Goal: Find specific page/section: Find specific page/section

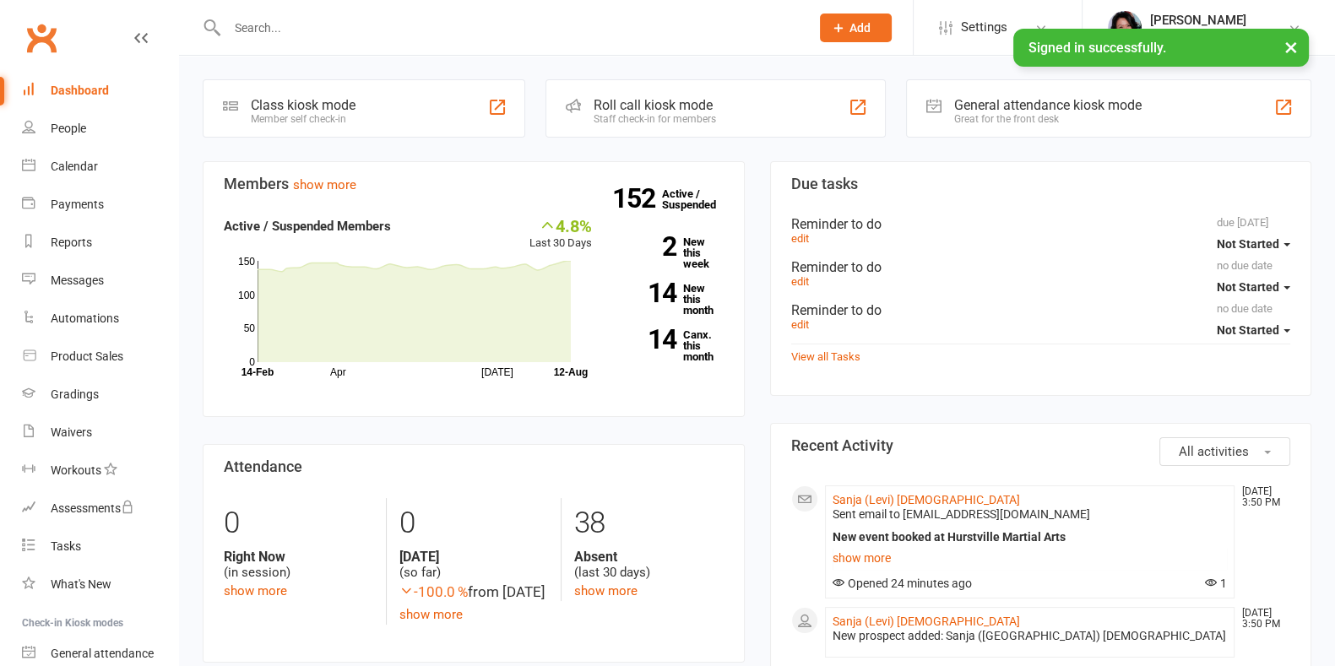
click at [430, 26] on input "text" at bounding box center [510, 28] width 576 height 24
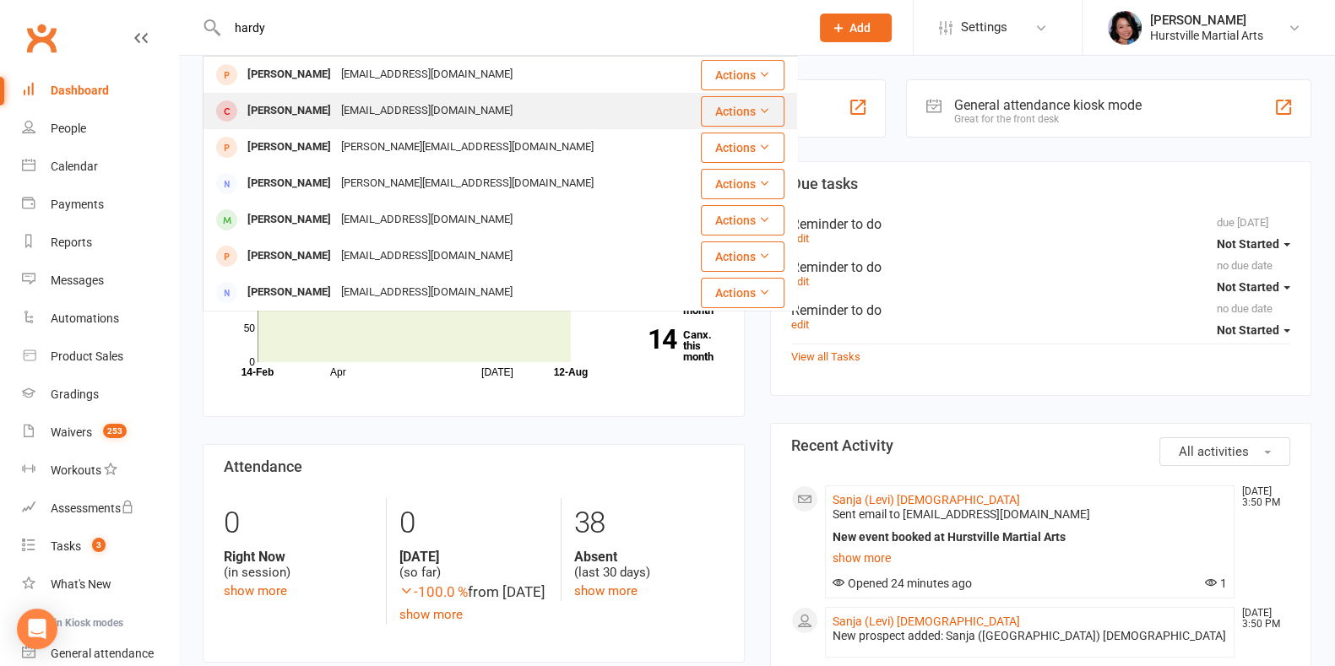
type input "hardy"
click at [362, 116] on div "[EMAIL_ADDRESS][DOMAIN_NAME]" at bounding box center [426, 111] width 181 height 24
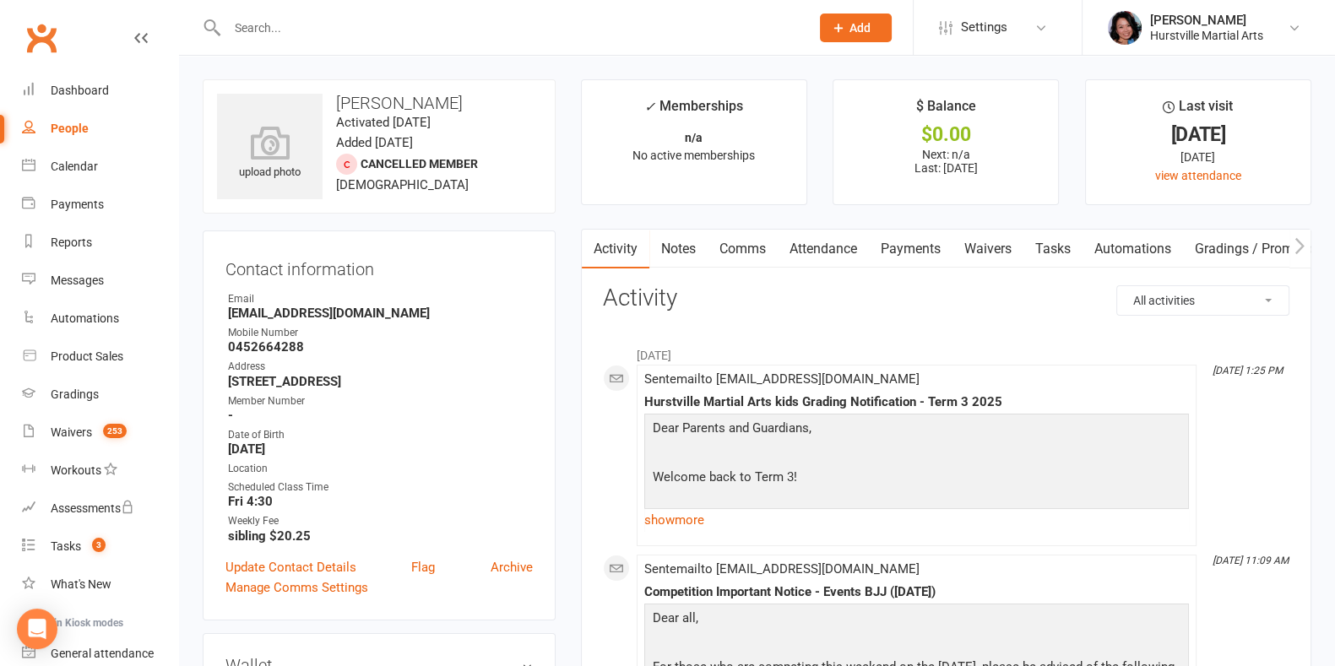
click at [692, 246] on link "Notes" at bounding box center [678, 249] width 58 height 39
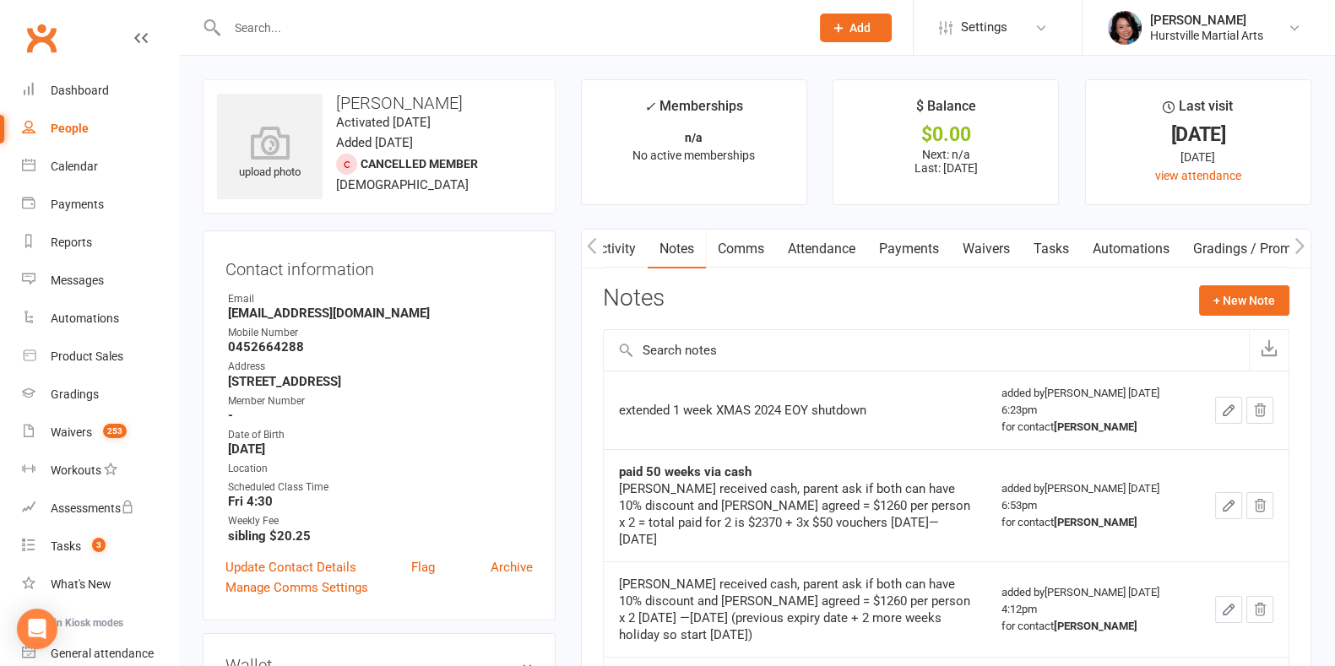
click at [344, 26] on input "text" at bounding box center [510, 28] width 576 height 24
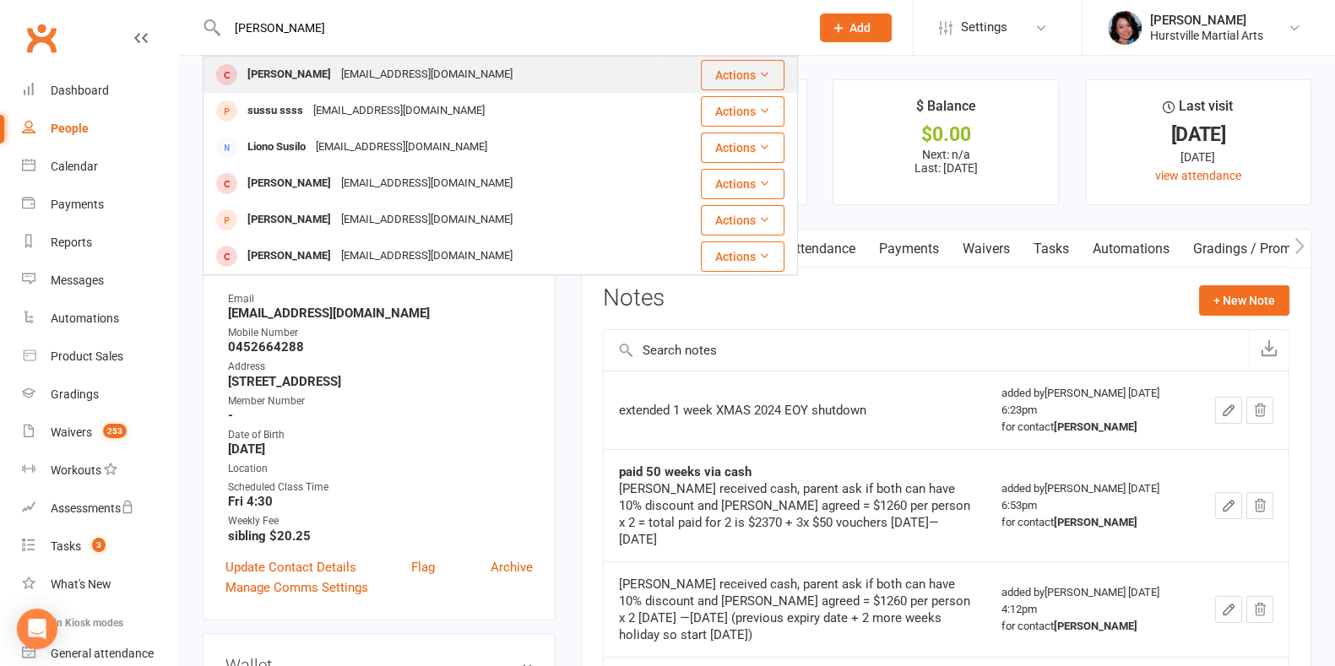
type input "[PERSON_NAME]"
click at [382, 77] on div "[EMAIL_ADDRESS][DOMAIN_NAME]" at bounding box center [426, 74] width 181 height 24
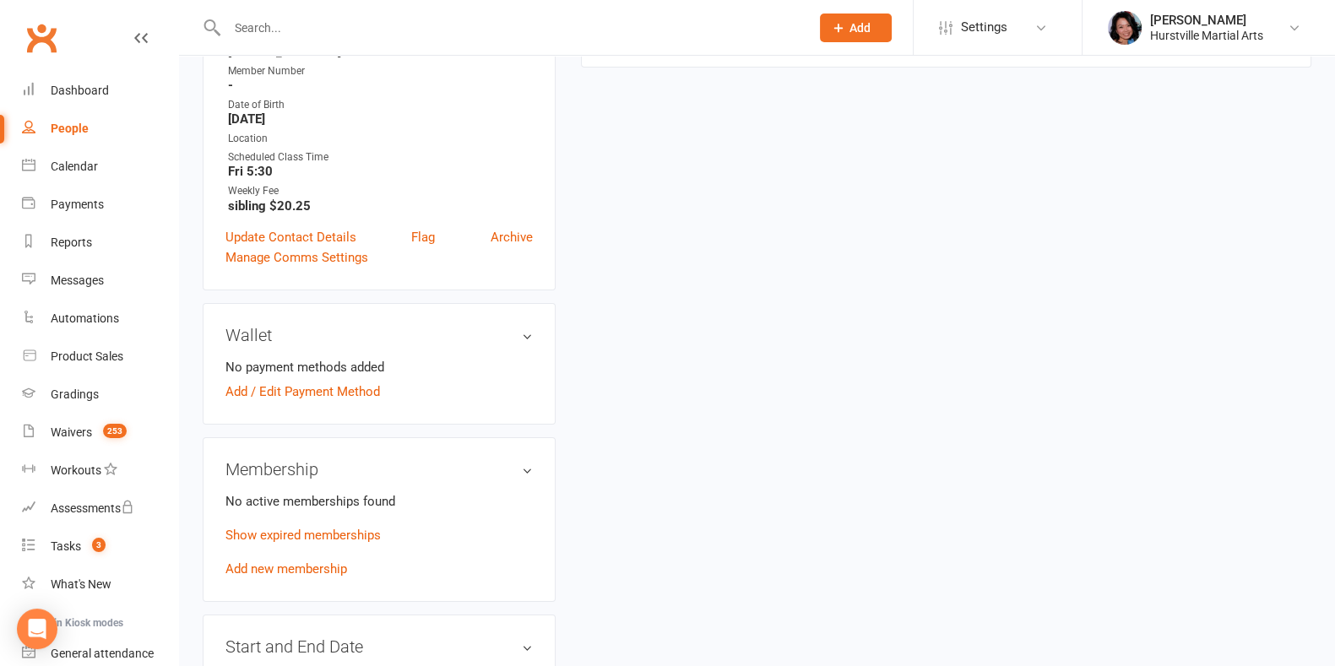
scroll to position [528, 0]
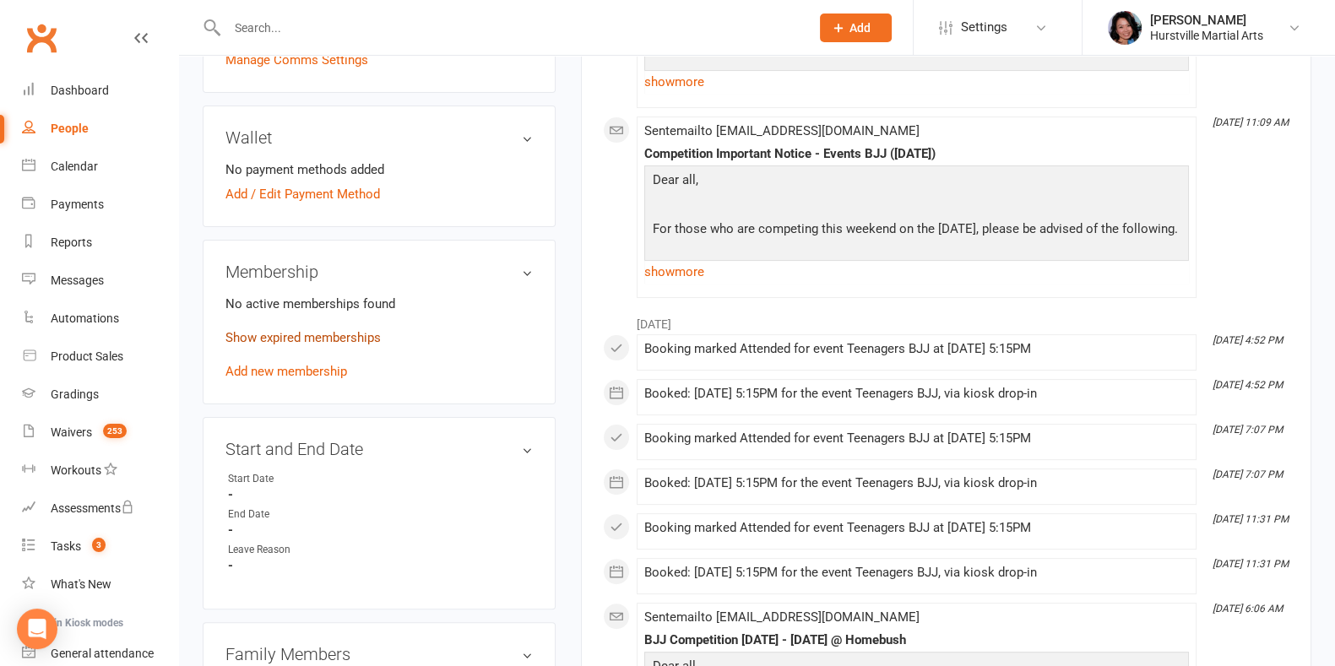
click at [278, 338] on link "Show expired memberships" at bounding box center [302, 337] width 155 height 15
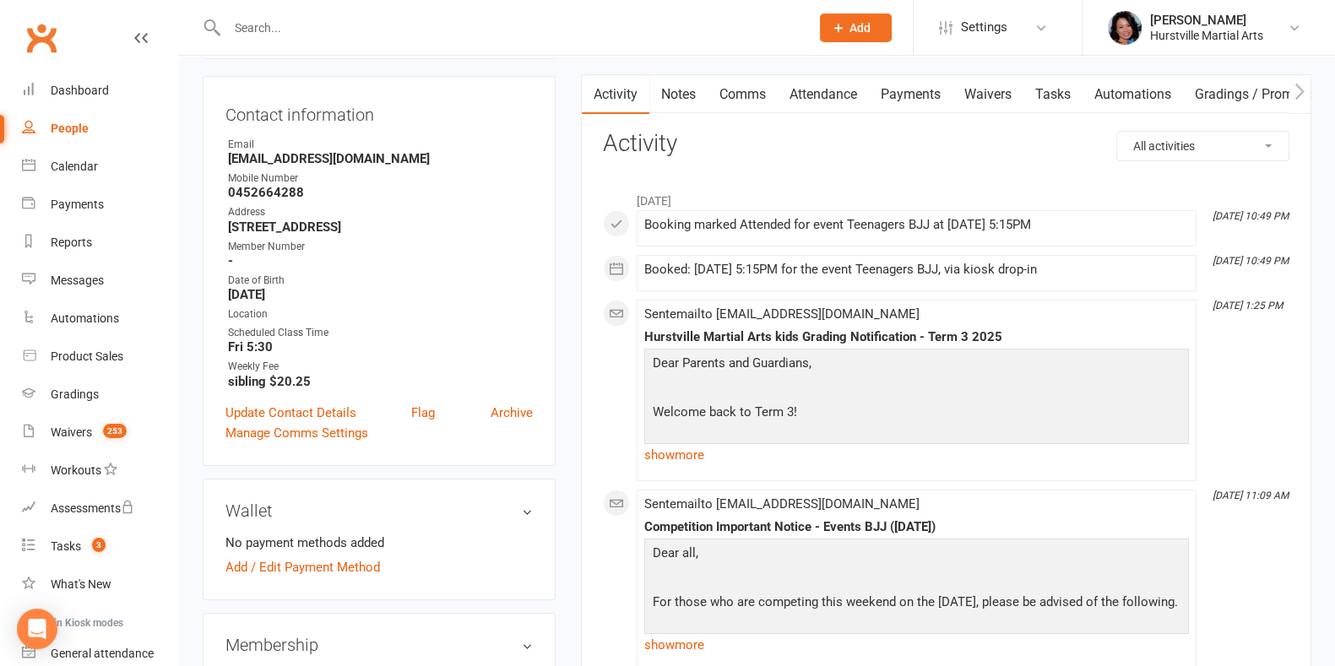
scroll to position [0, 0]
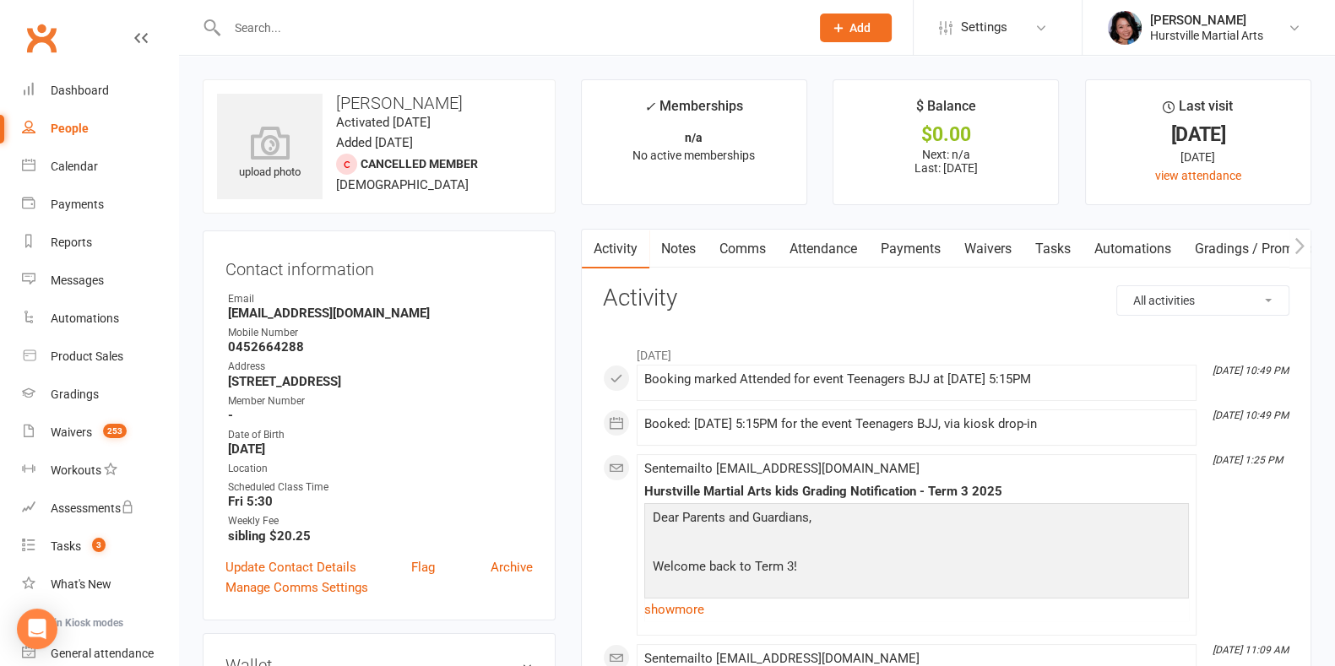
click at [674, 251] on link "Notes" at bounding box center [678, 249] width 58 height 39
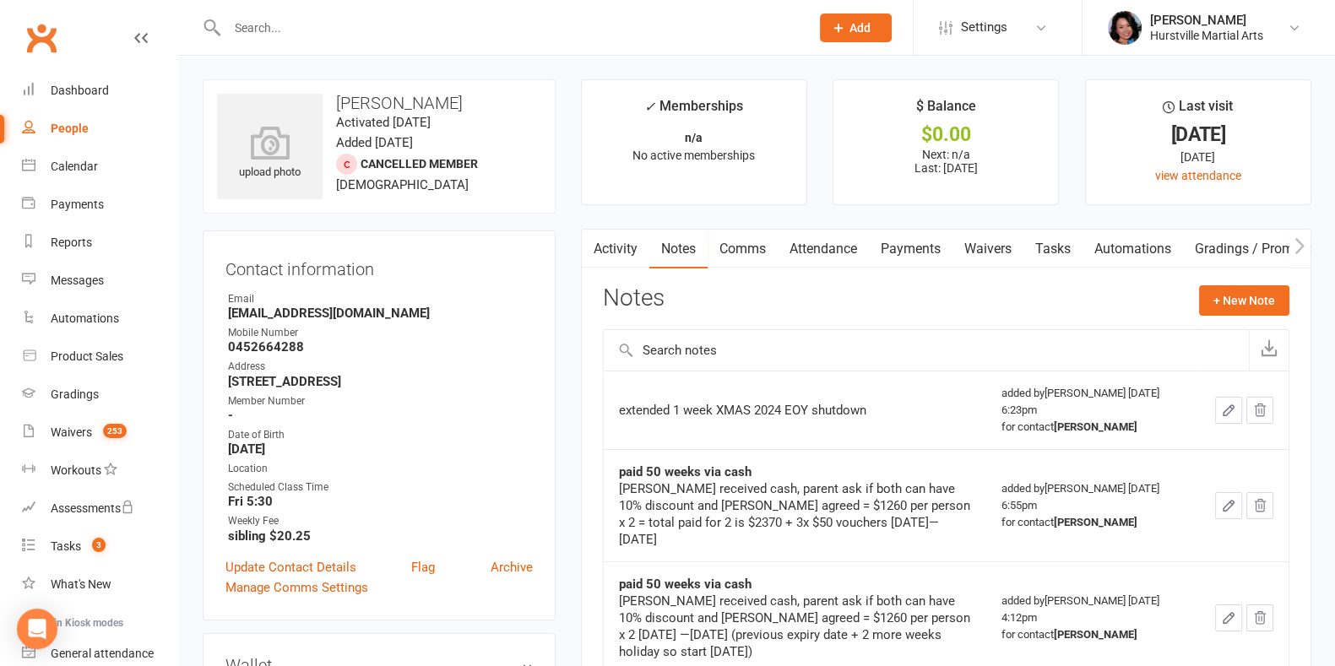
click at [340, 30] on input "text" at bounding box center [510, 28] width 576 height 24
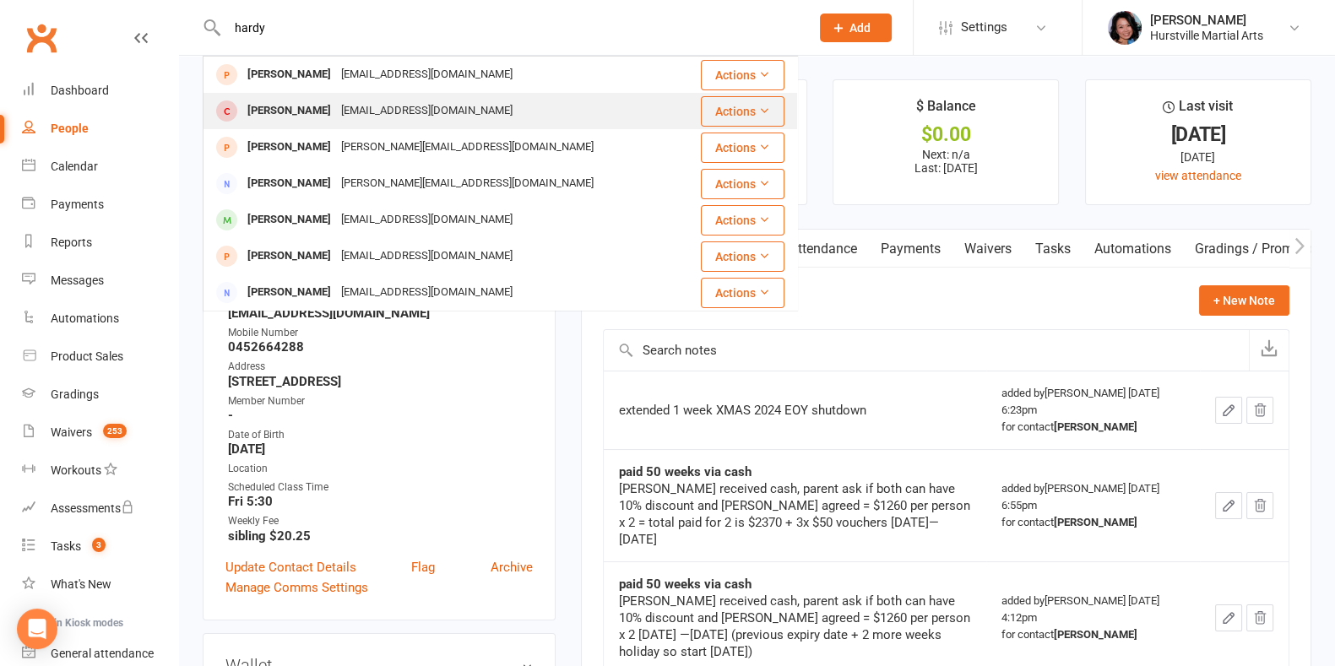
type input "hardy"
click at [355, 108] on div "[EMAIL_ADDRESS][DOMAIN_NAME]" at bounding box center [426, 111] width 181 height 24
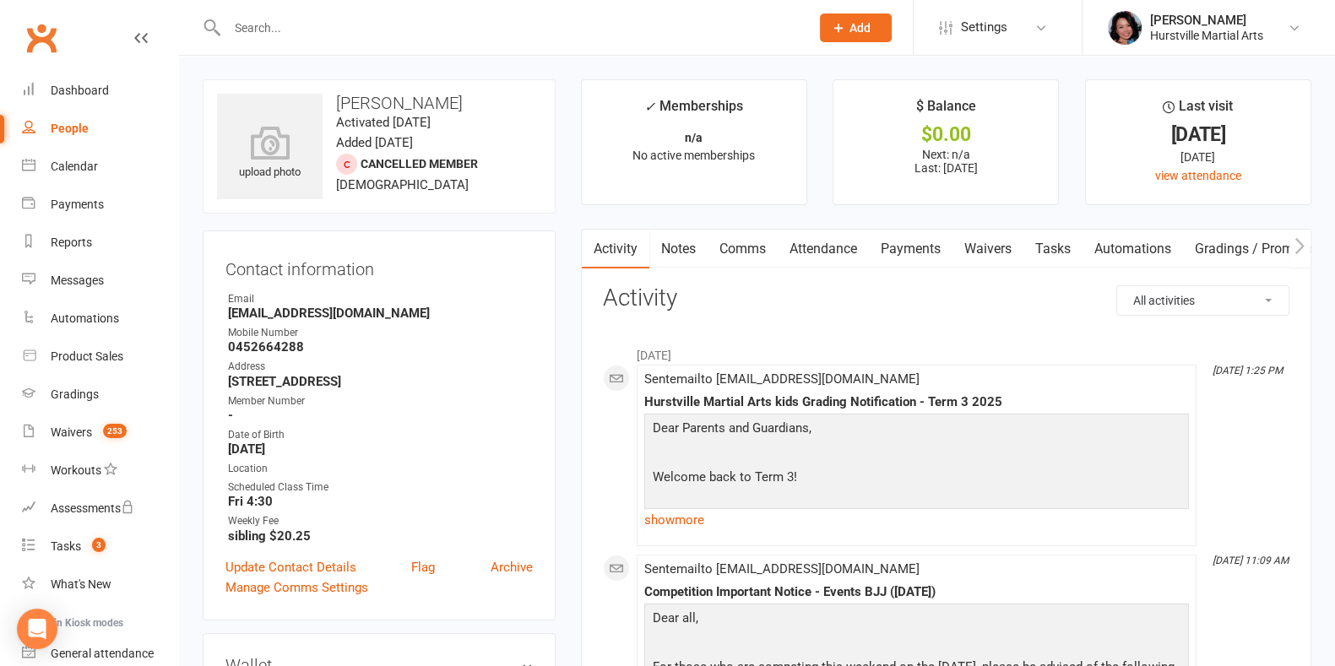
scroll to position [528, 0]
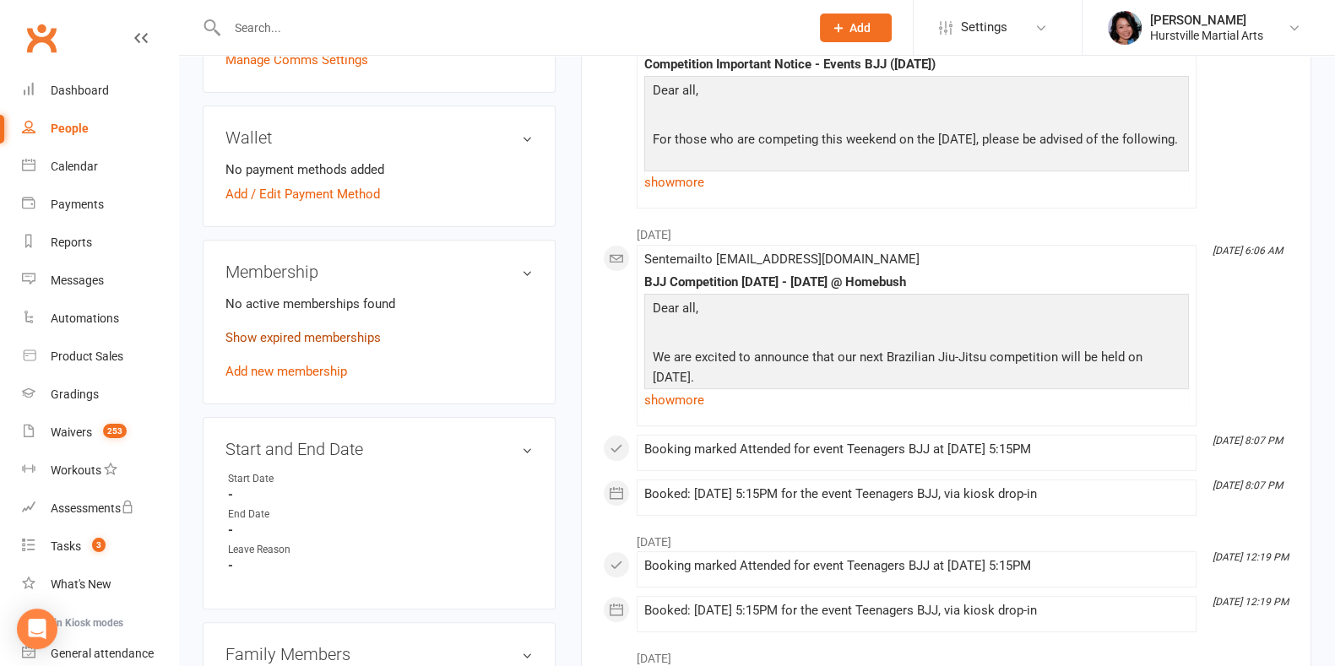
click at [270, 339] on link "Show expired memberships" at bounding box center [302, 337] width 155 height 15
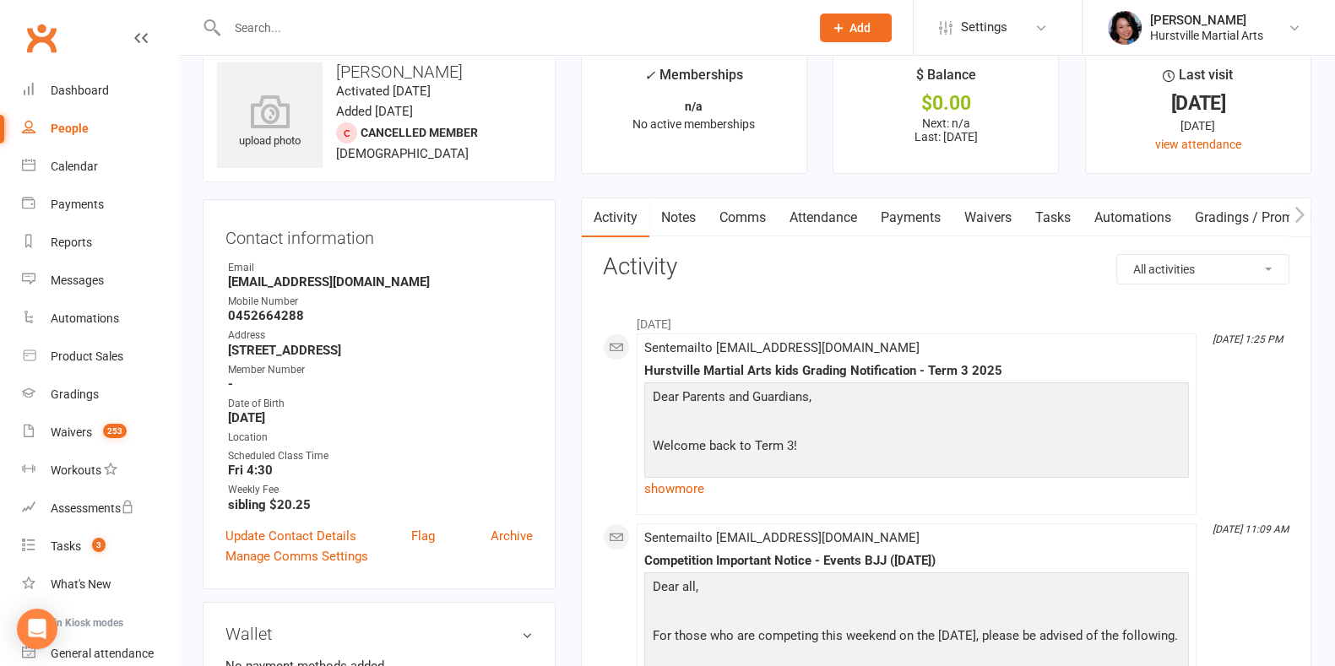
scroll to position [0, 0]
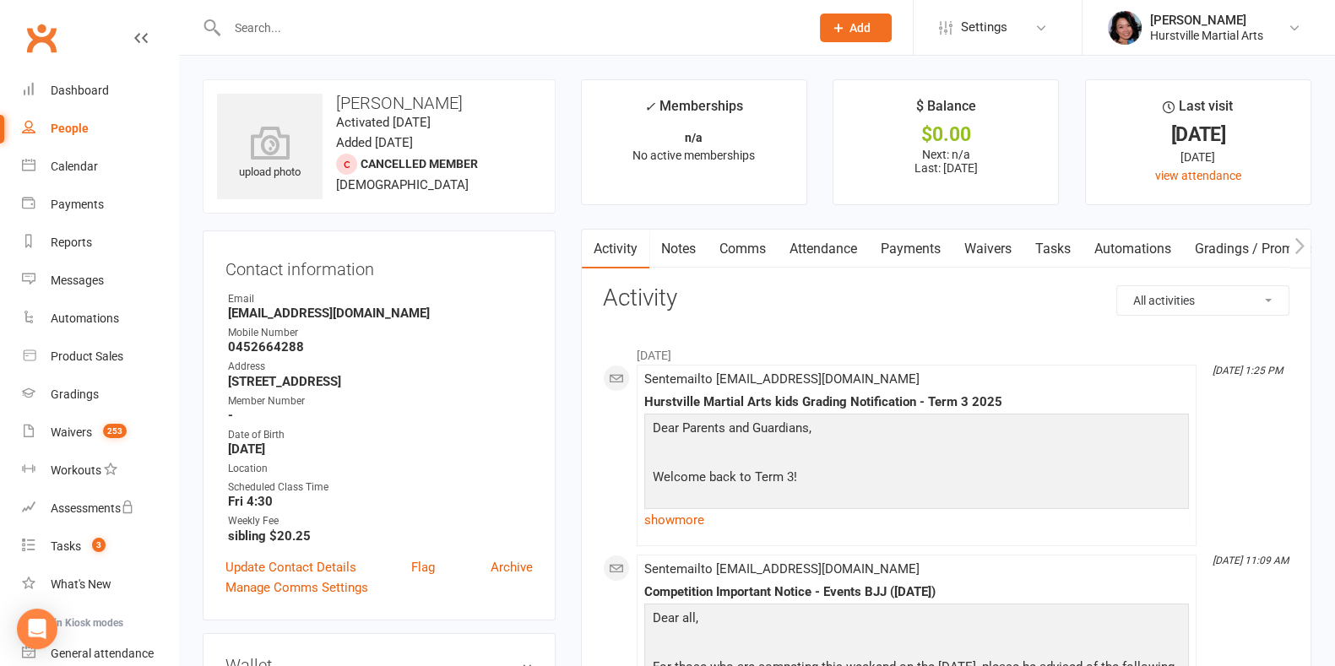
click at [689, 255] on link "Notes" at bounding box center [678, 249] width 58 height 39
